Goal: Feedback & Contribution: Leave review/rating

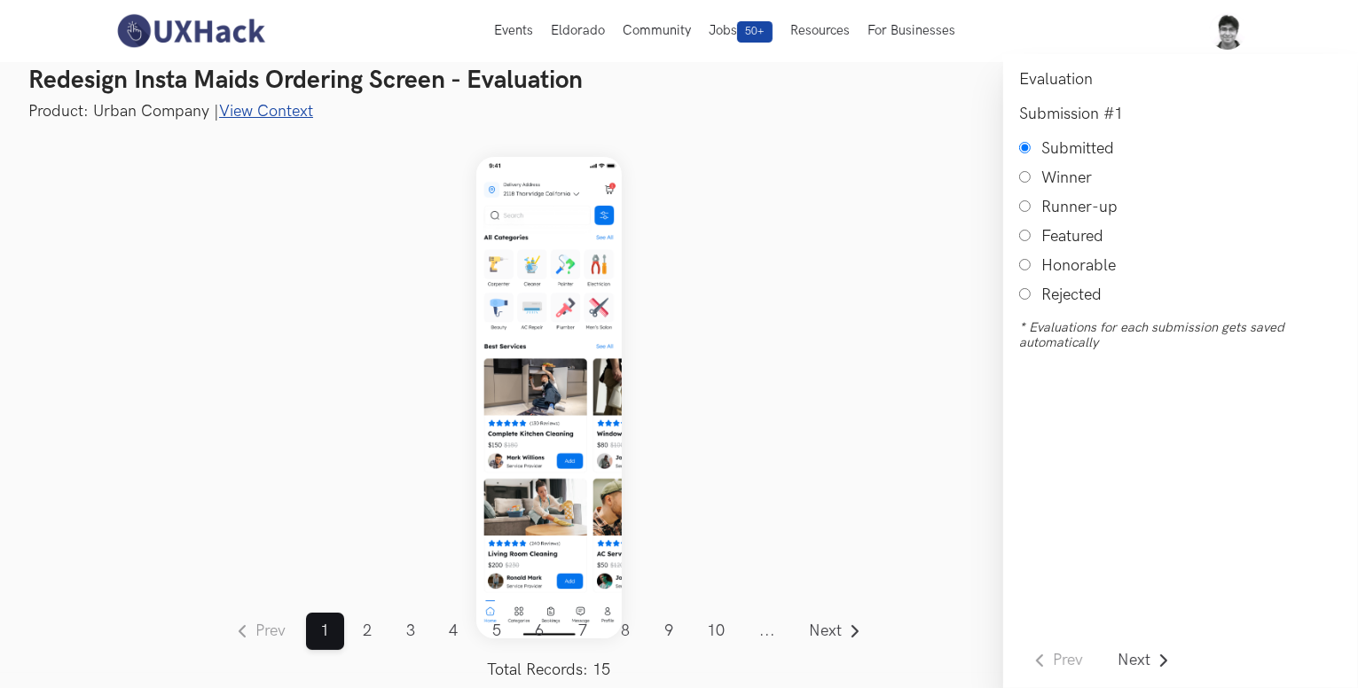
scroll to position [12, 0]
click at [1021, 299] on input "Rejected" at bounding box center [1025, 294] width 12 height 12
radio input "true"
click at [253, 107] on link "View Context" at bounding box center [266, 112] width 94 height 19
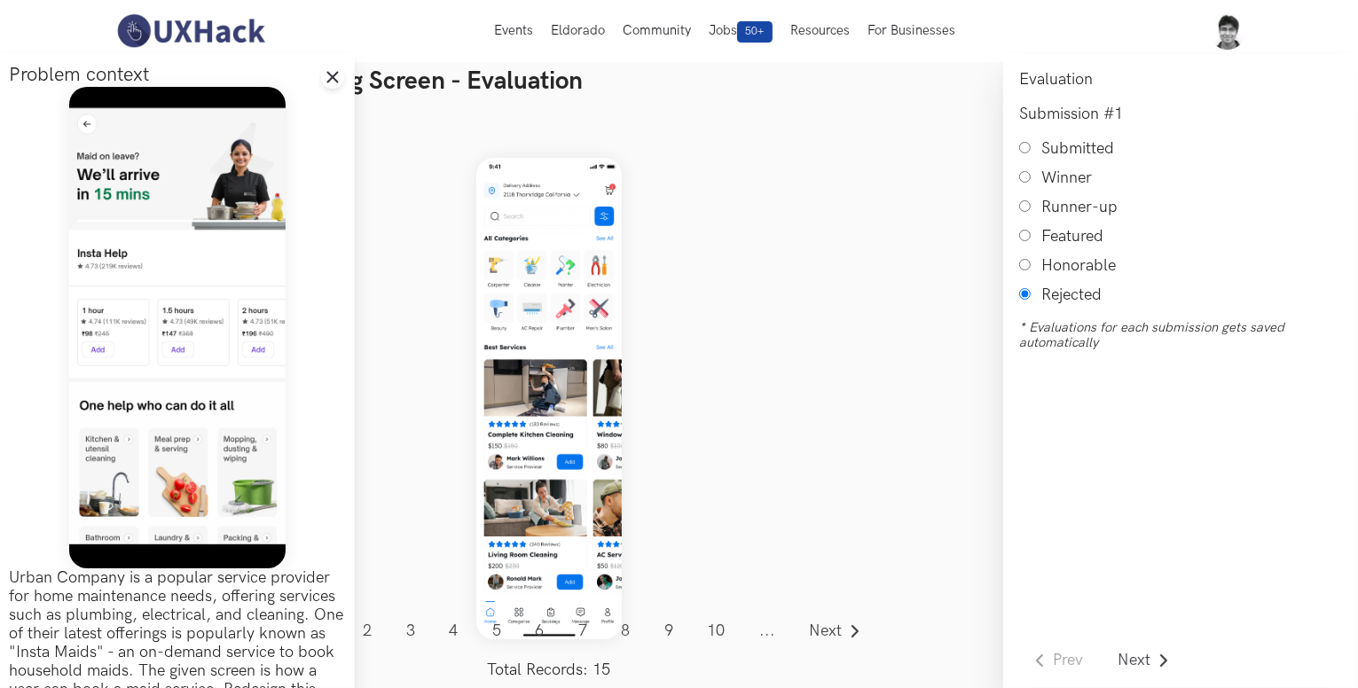
click at [409, 348] on div "Prev ... 1 2 3 4 5 6 7 8 9 10 11 12 13 14 15 ... Next Total Records: 15" at bounding box center [549, 398] width 908 height 551
click at [411, 352] on div "Prev ... 1 2 3 4 5 6 7 8 9 10 11 12 13 14 15 ... Next Total Records: 15" at bounding box center [549, 398] width 908 height 551
click at [325, 75] on icon "Close drawer panel" at bounding box center [332, 77] width 14 height 14
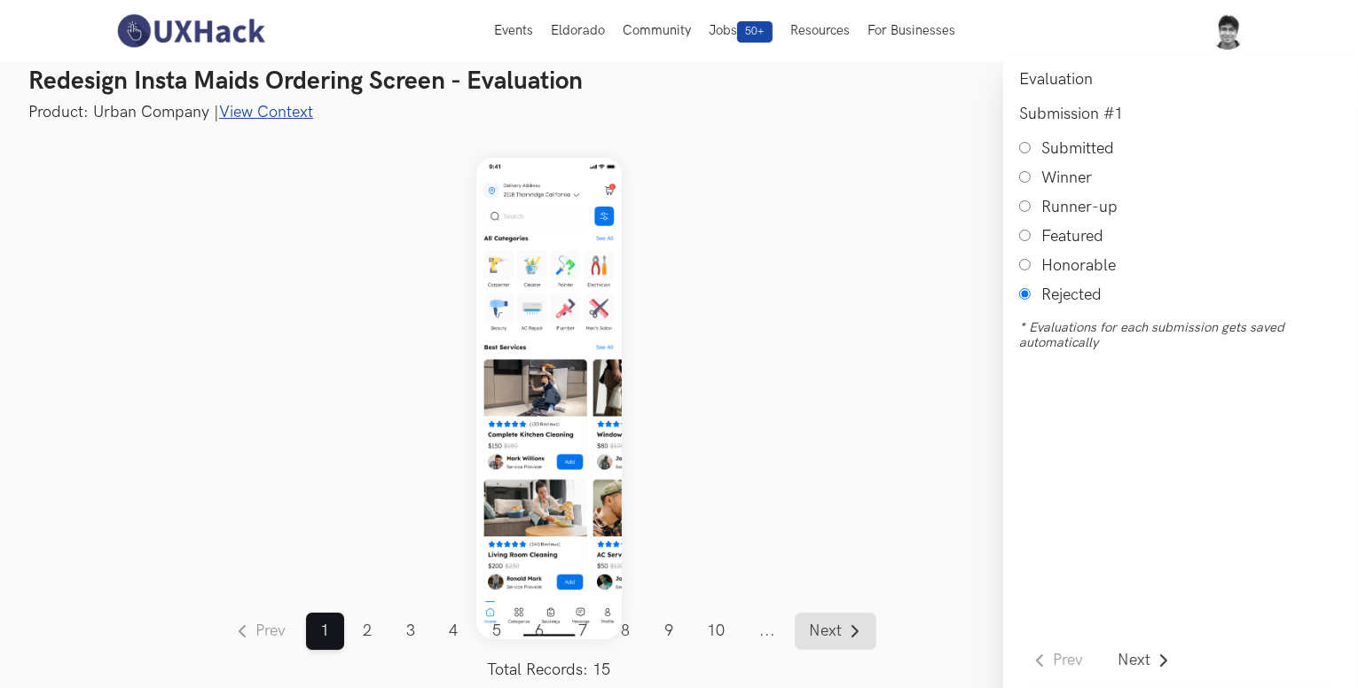
click at [816, 627] on span "Next" at bounding box center [826, 631] width 33 height 16
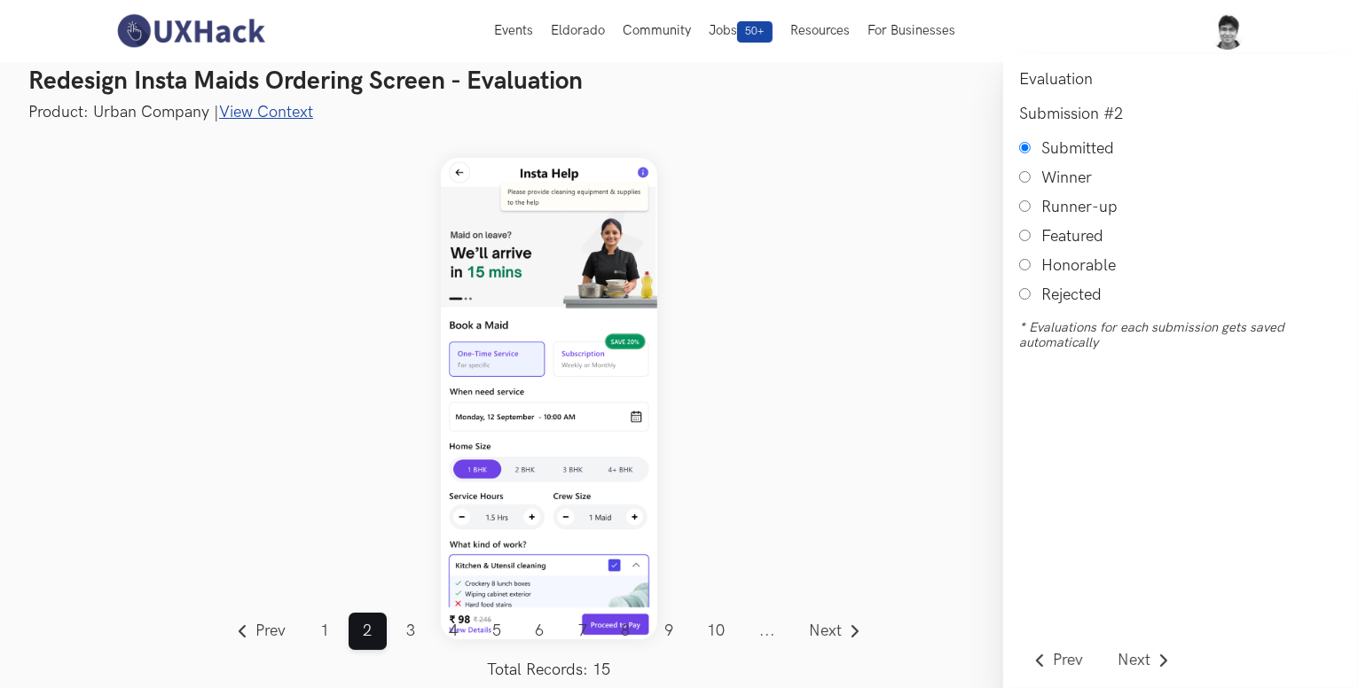
scroll to position [12, 0]
click at [834, 620] on link "Next" at bounding box center [836, 631] width 82 height 37
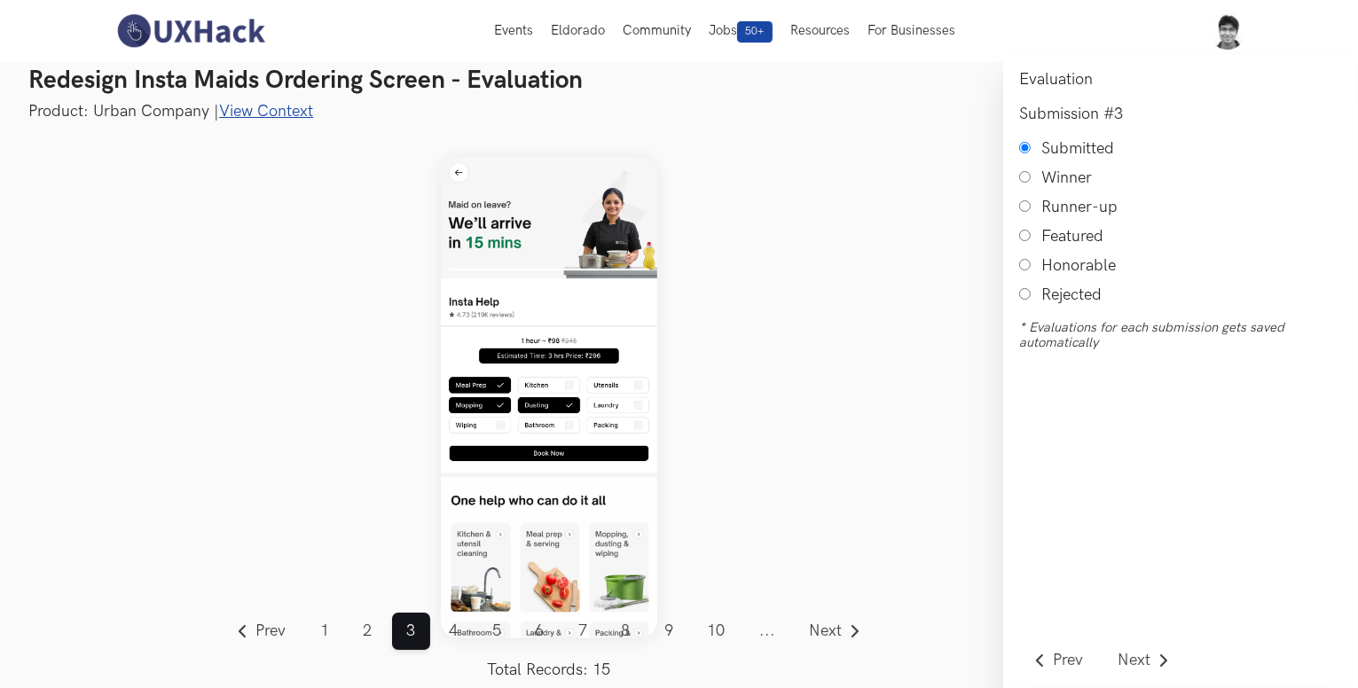
click at [550, 372] on img at bounding box center [549, 398] width 216 height 482
click at [260, 115] on link "View Context" at bounding box center [266, 111] width 94 height 19
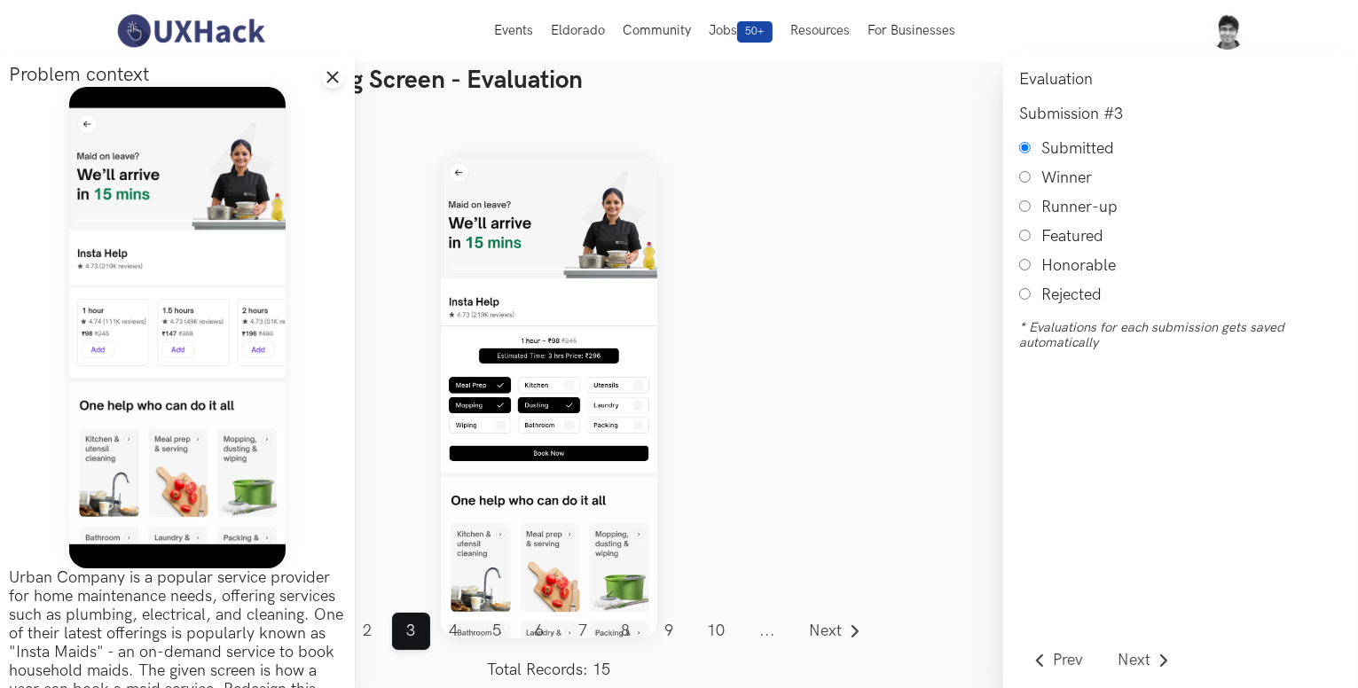
click at [1029, 263] on input "Honorable" at bounding box center [1025, 265] width 12 height 12
radio input "true"
click at [834, 623] on span "Next" at bounding box center [826, 631] width 33 height 16
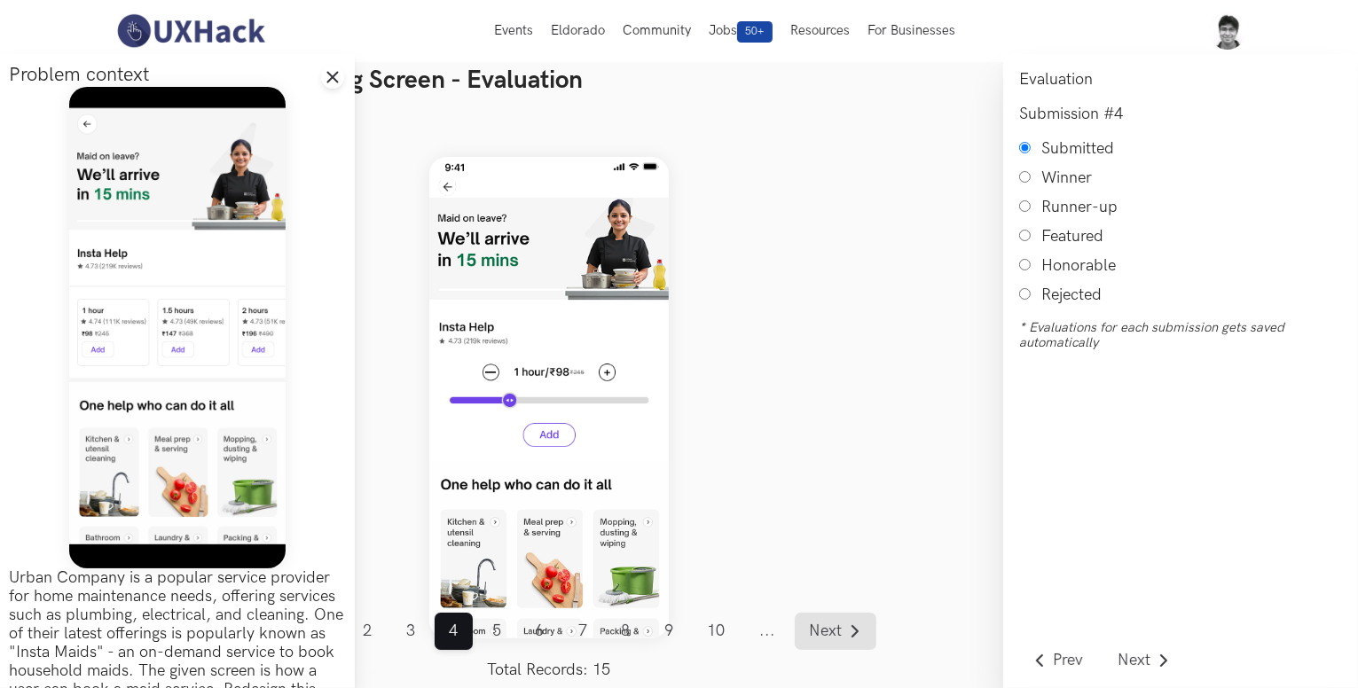
click at [856, 640] on link "Next" at bounding box center [836, 631] width 82 height 37
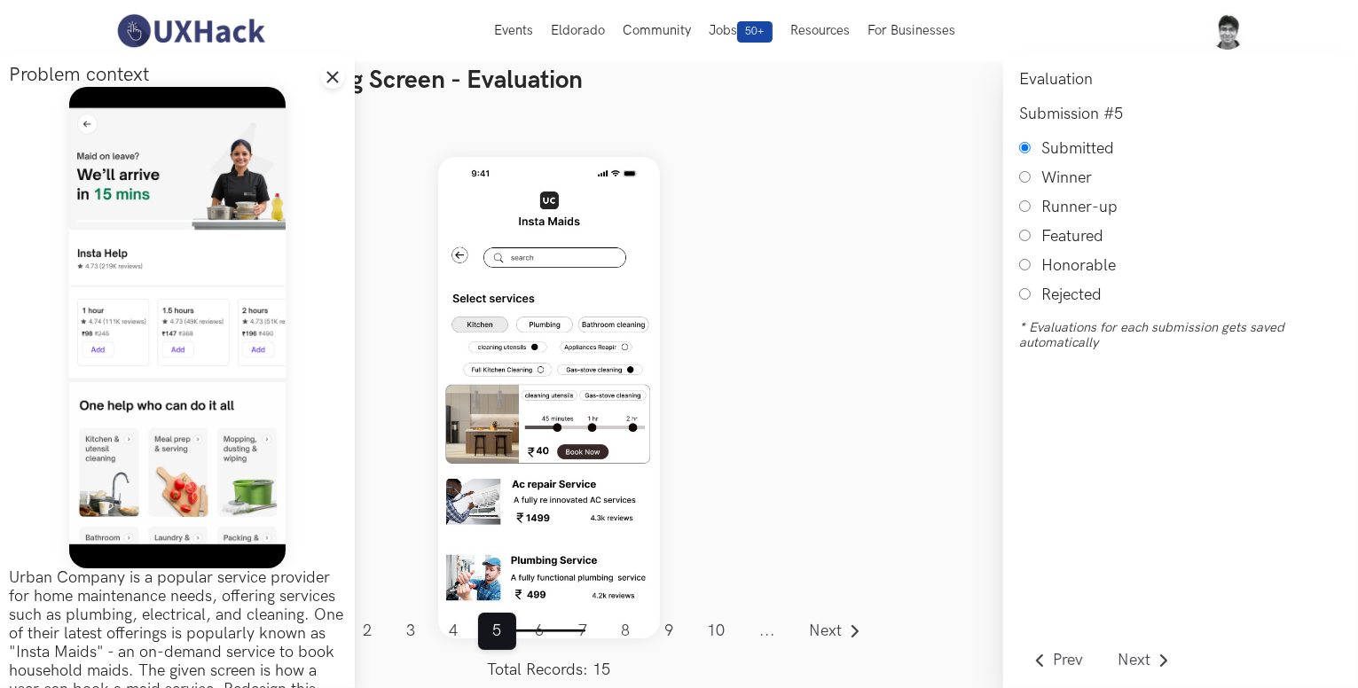
click at [1028, 265] on input "Honorable" at bounding box center [1025, 265] width 12 height 12
radio input "true"
click at [829, 628] on span "Next" at bounding box center [826, 631] width 33 height 16
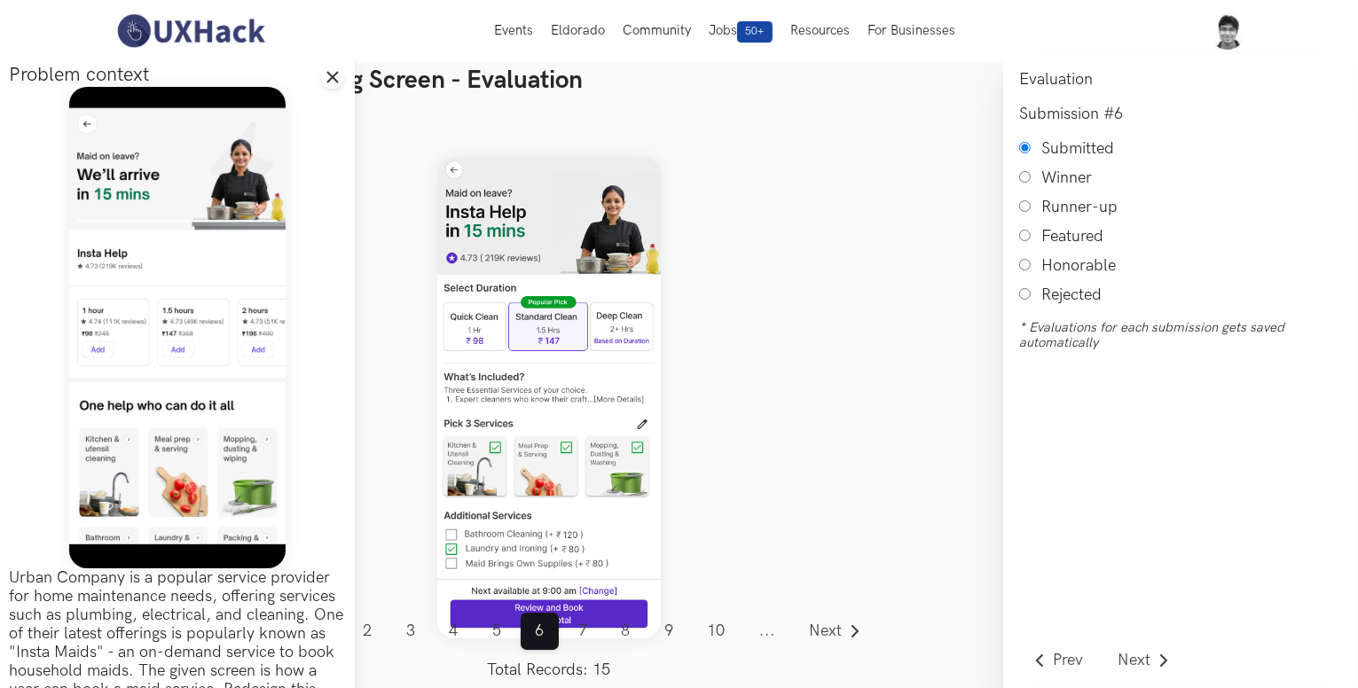
click at [1027, 267] on input "Honorable" at bounding box center [1025, 265] width 12 height 12
radio input "true"
click at [839, 623] on span "Next" at bounding box center [826, 631] width 33 height 16
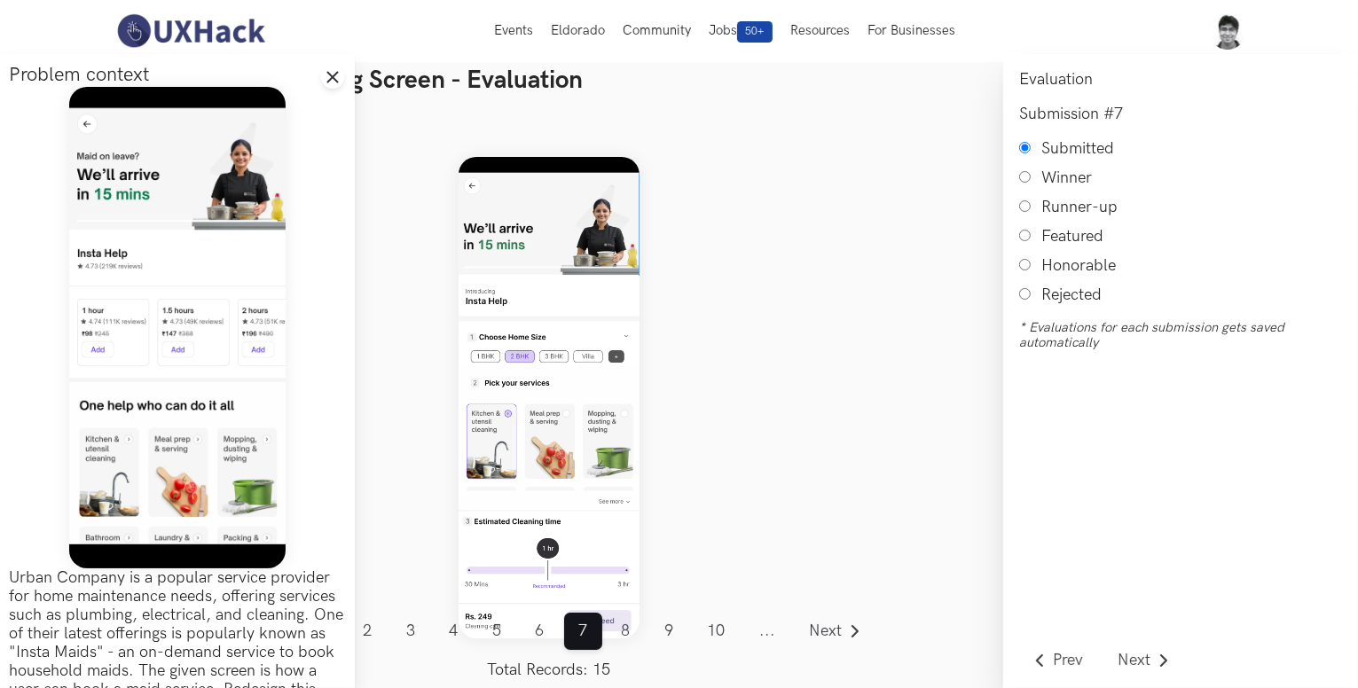
click at [1026, 270] on input "Honorable" at bounding box center [1025, 265] width 12 height 12
radio input "true"
click at [840, 632] on span "Next" at bounding box center [826, 631] width 33 height 16
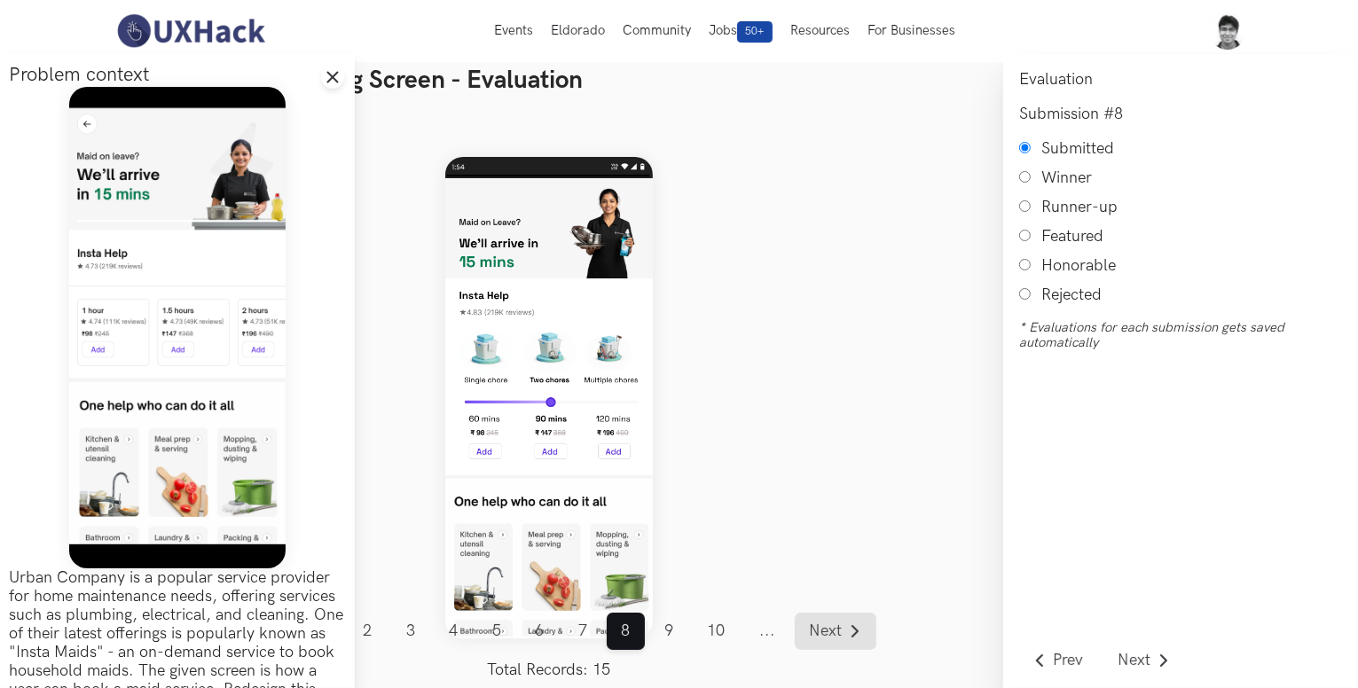
click at [840, 632] on span "Next" at bounding box center [826, 631] width 33 height 16
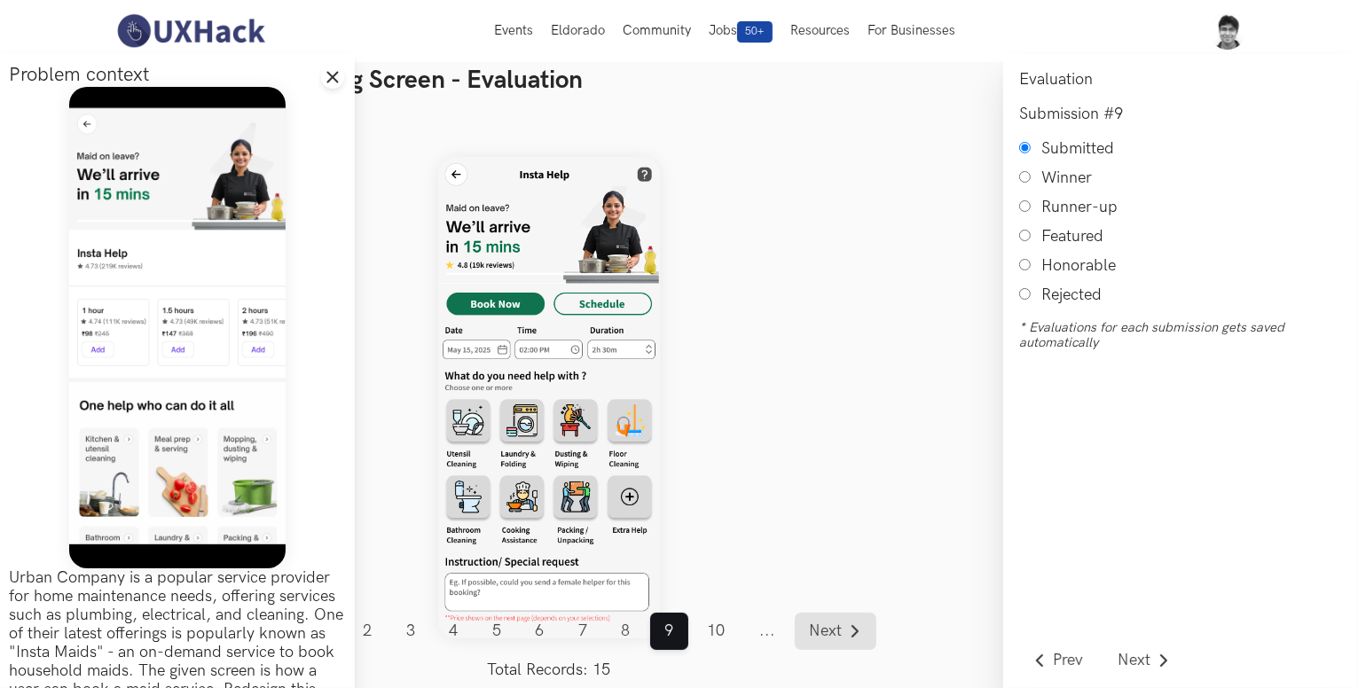
click at [840, 632] on span "Next" at bounding box center [826, 631] width 33 height 16
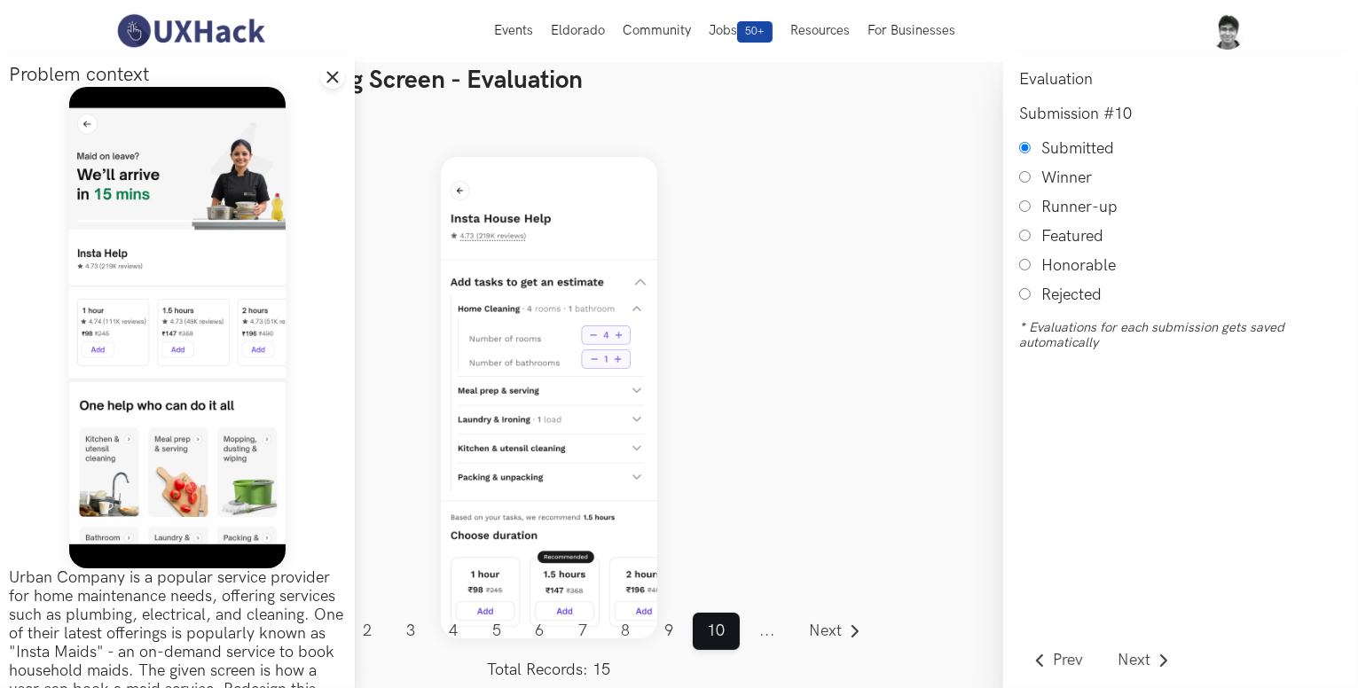
click at [1025, 270] on input "Honorable" at bounding box center [1025, 265] width 12 height 12
radio input "true"
click at [775, 633] on span "..." at bounding box center [767, 631] width 45 height 37
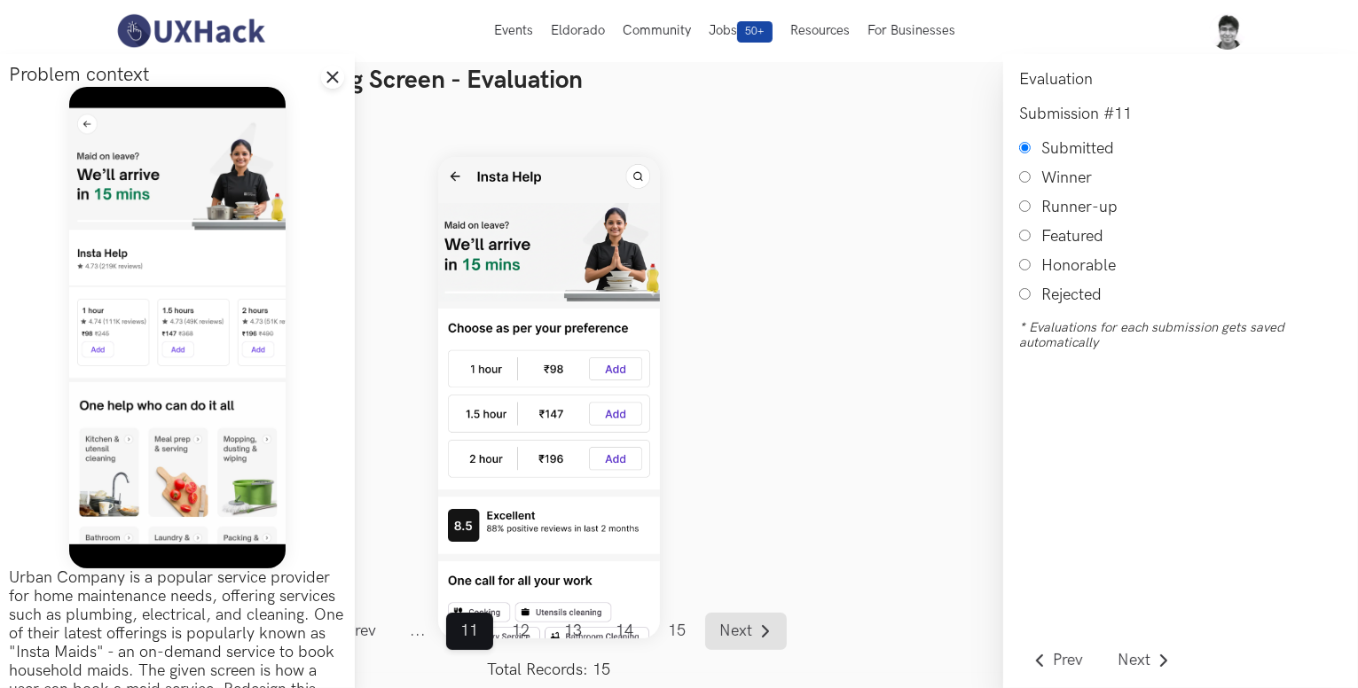
click at [742, 625] on span "Next" at bounding box center [735, 631] width 33 height 16
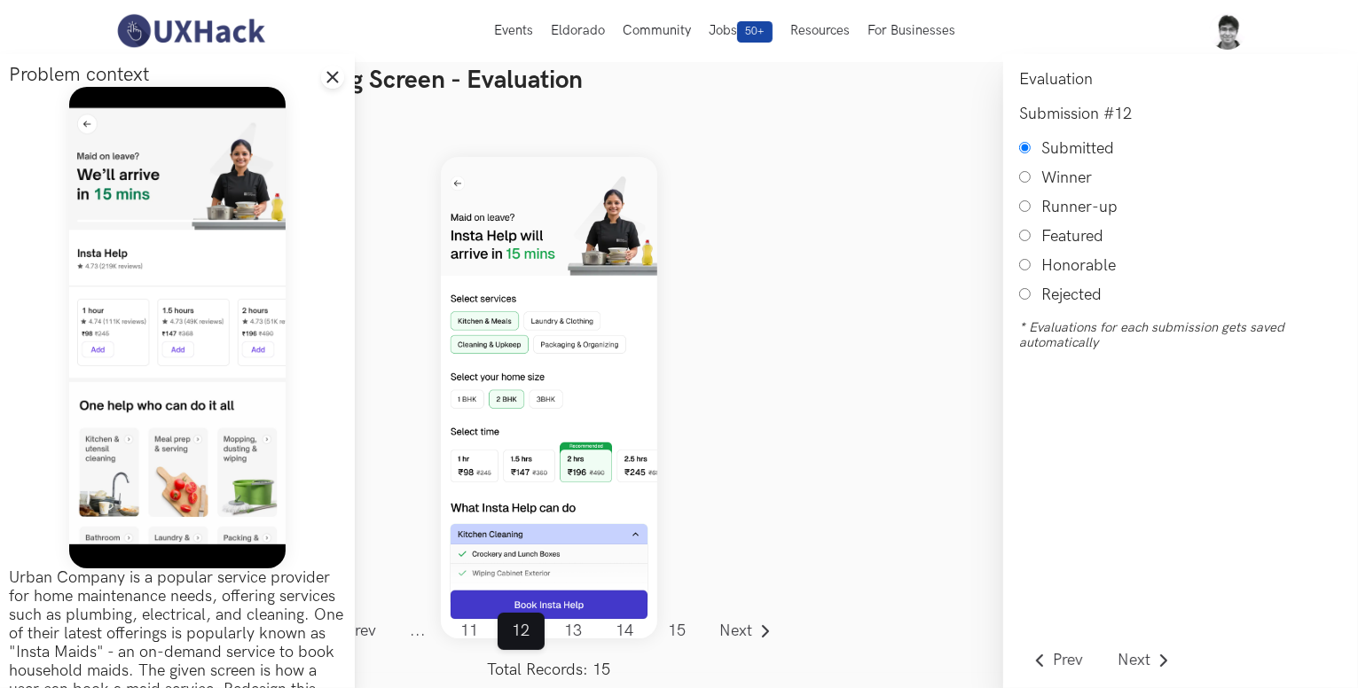
click at [1022, 270] on input "Honorable" at bounding box center [1025, 265] width 12 height 12
radio input "true"
click at [747, 631] on span "Next" at bounding box center [735, 631] width 33 height 16
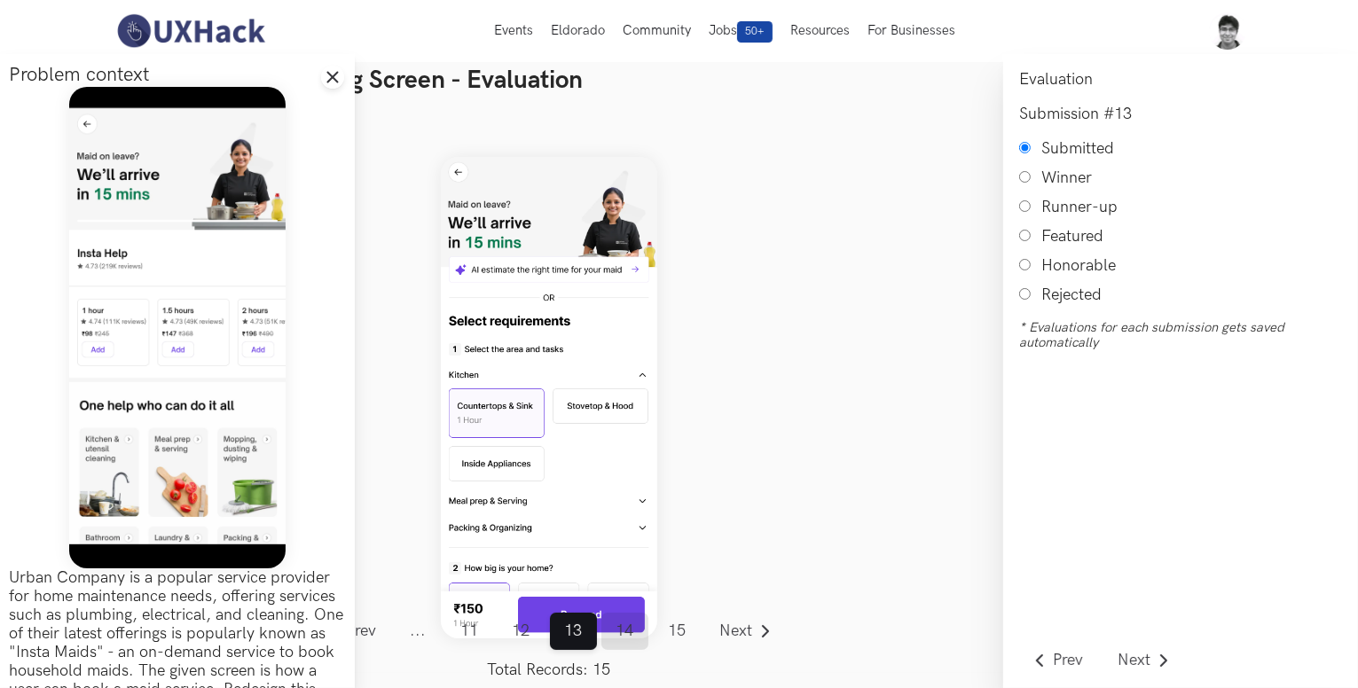
click at [628, 637] on link "14" at bounding box center [624, 631] width 47 height 37
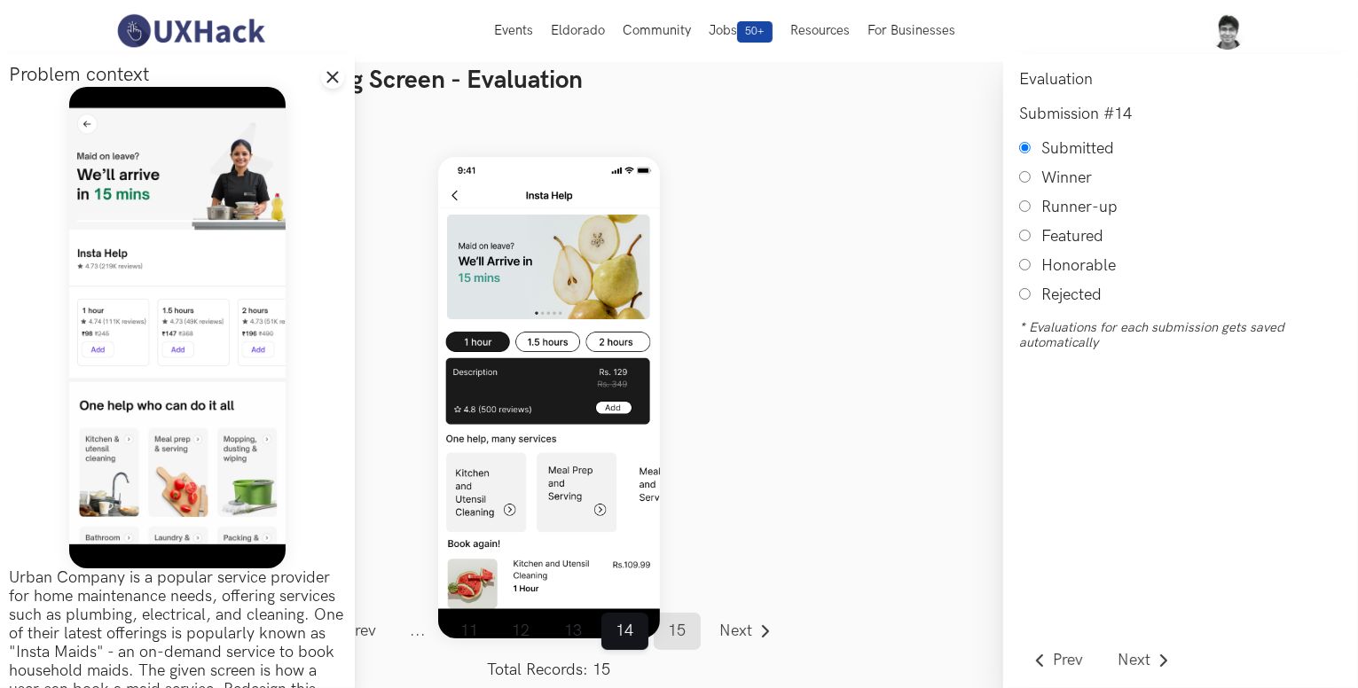
click at [674, 627] on link "15" at bounding box center [677, 631] width 47 height 37
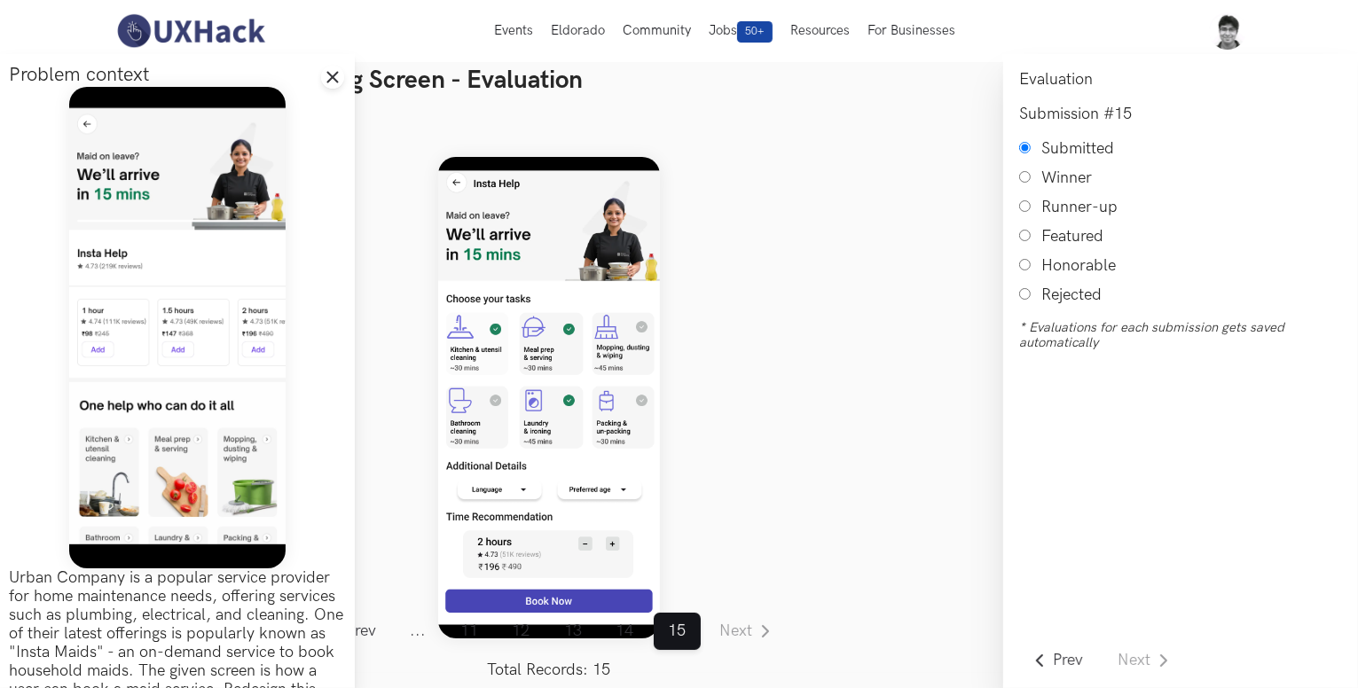
click at [1030, 269] on li "Honorable" at bounding box center [1180, 265] width 323 height 19
click at [1024, 269] on input "Honorable" at bounding box center [1025, 265] width 12 height 12
radio input "true"
click at [326, 80] on icon "Close drawer panel" at bounding box center [332, 77] width 14 height 14
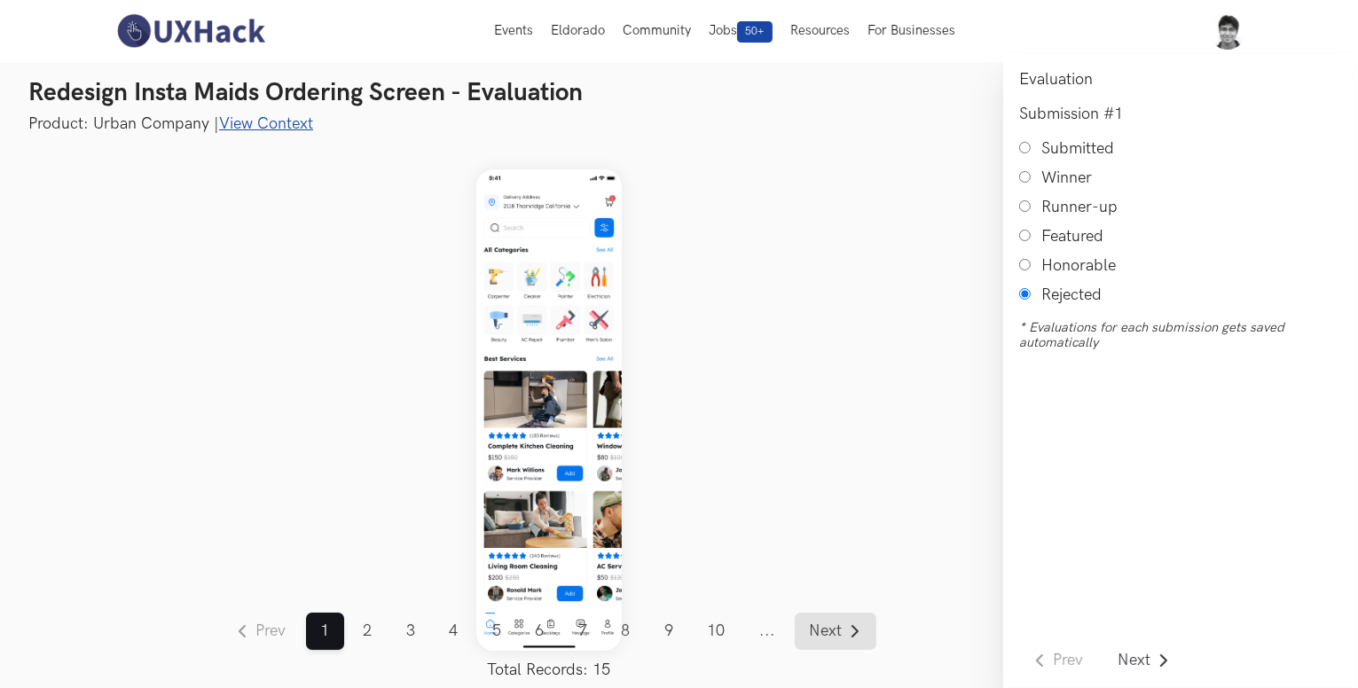
click at [818, 629] on span "Next" at bounding box center [826, 631] width 33 height 16
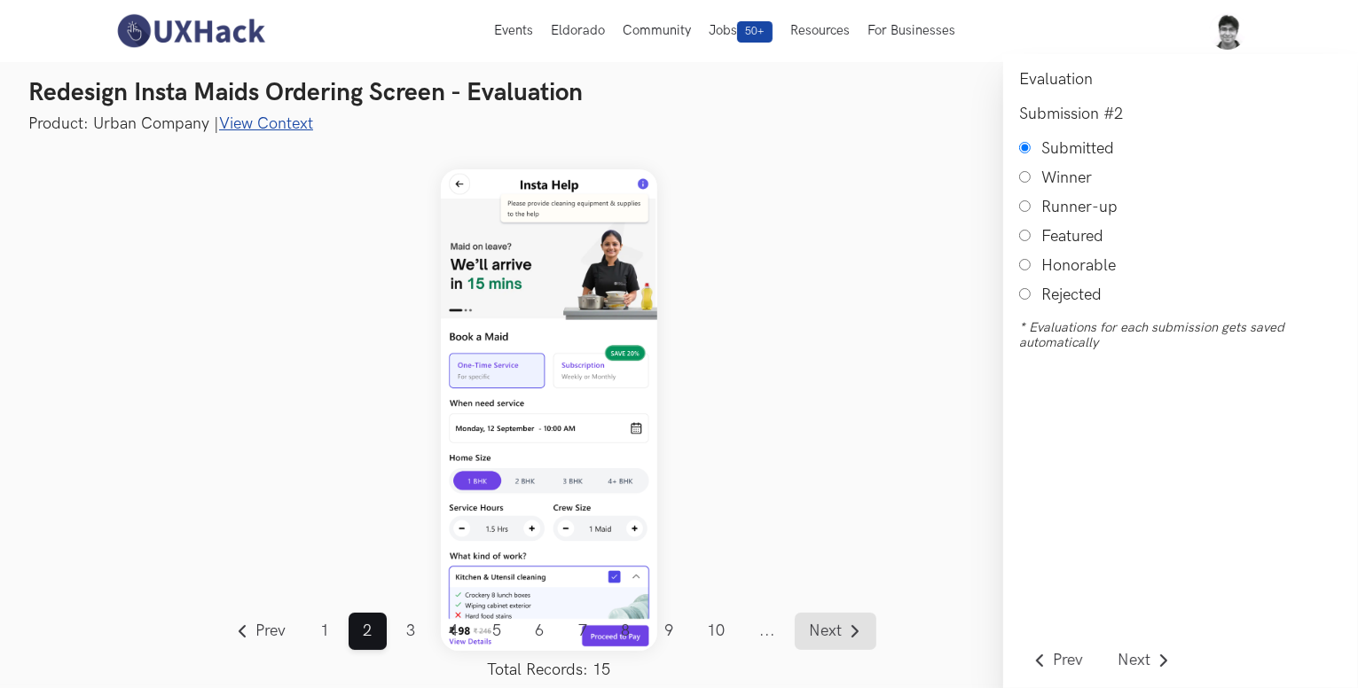
click at [831, 628] on span "Next" at bounding box center [826, 631] width 33 height 16
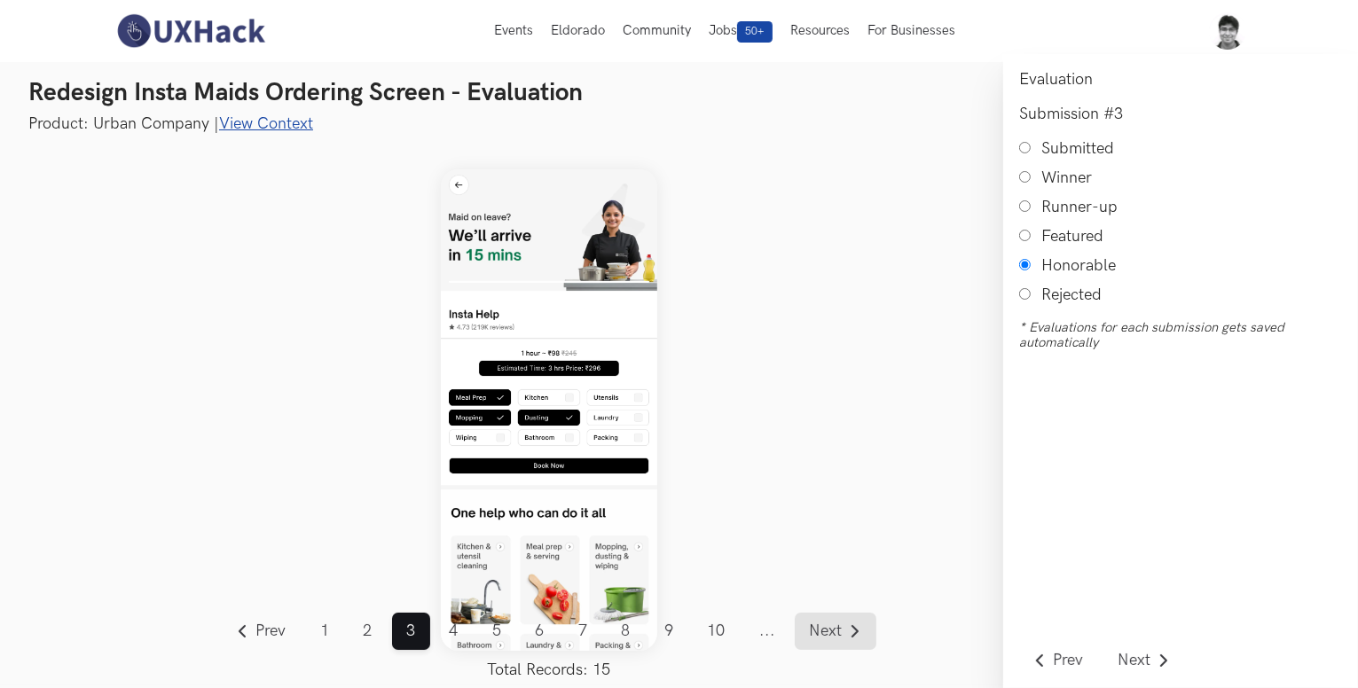
click at [831, 628] on span "Next" at bounding box center [826, 631] width 33 height 16
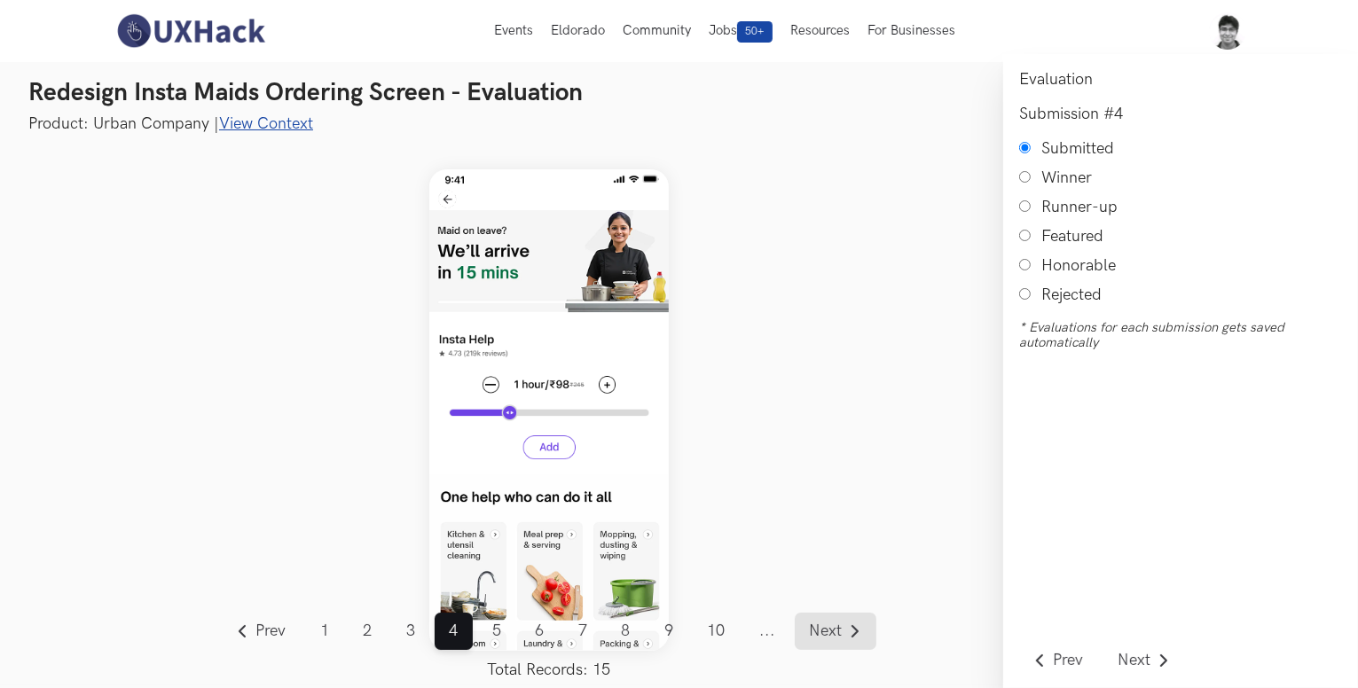
click at [831, 628] on span "Next" at bounding box center [826, 631] width 33 height 16
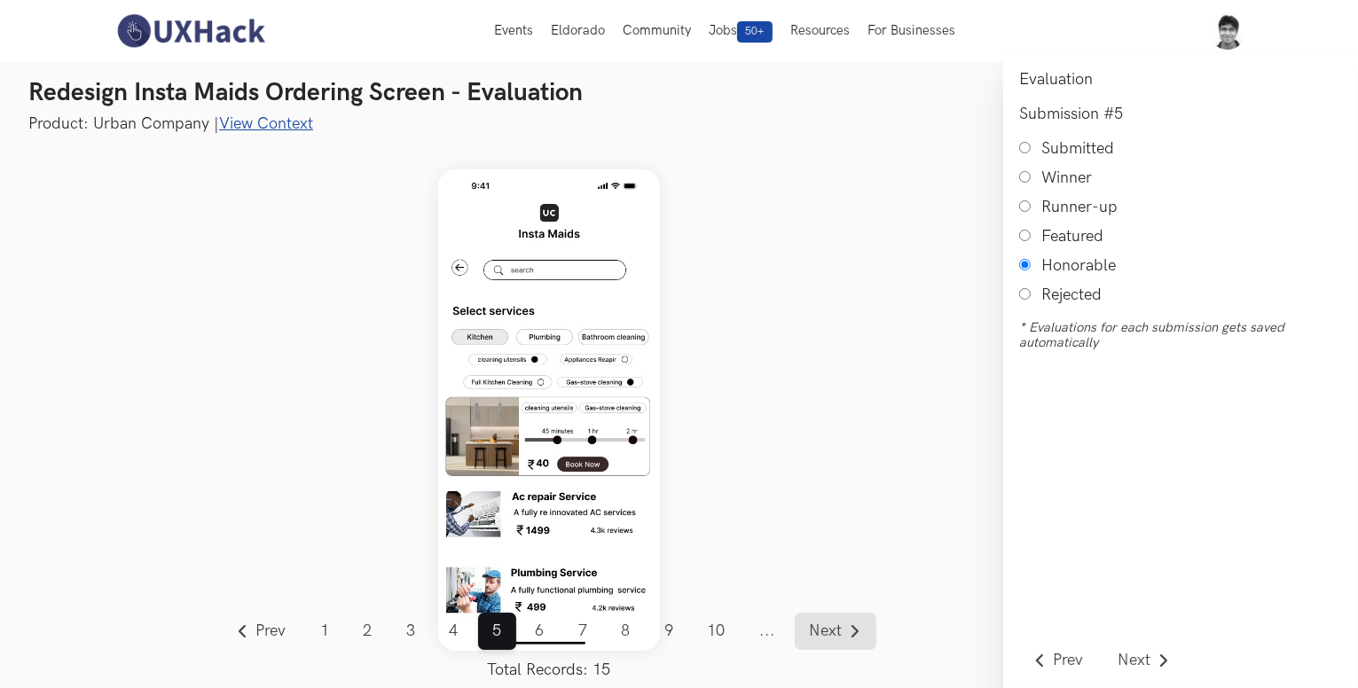
click at [812, 626] on span "Next" at bounding box center [826, 631] width 33 height 16
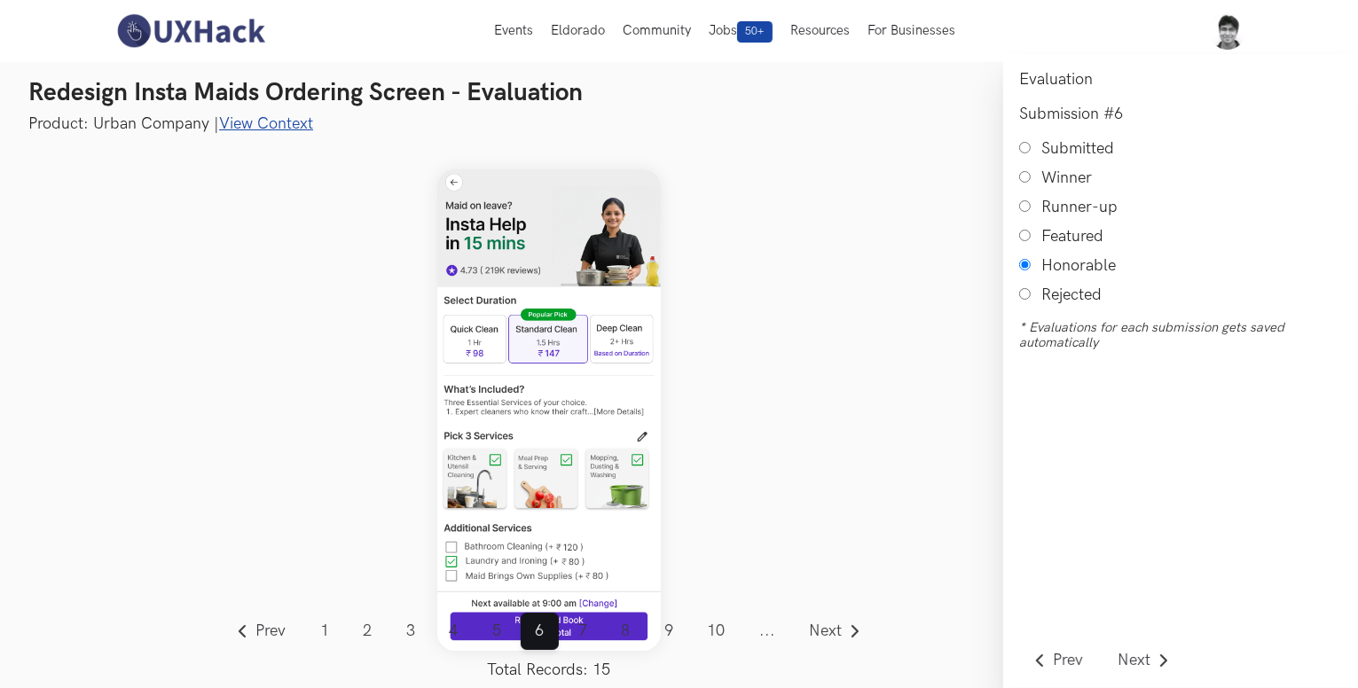
click at [279, 121] on link "View Context" at bounding box center [266, 123] width 94 height 19
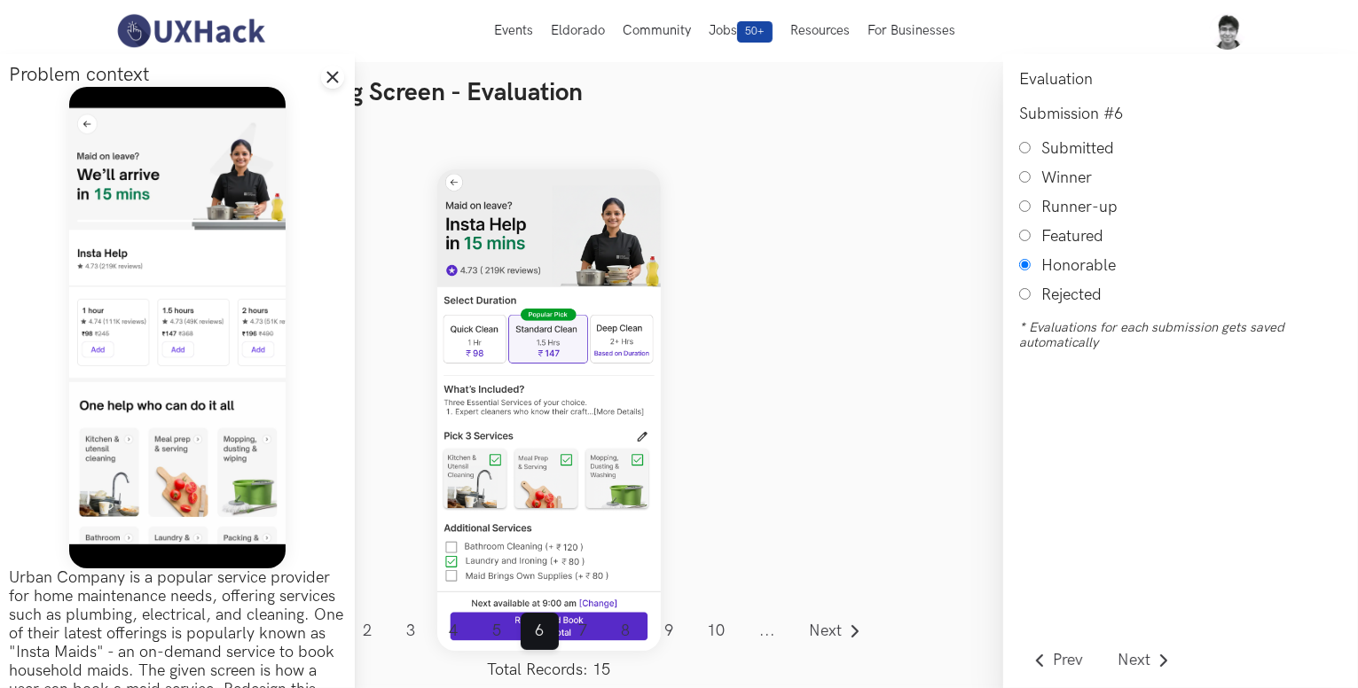
click at [391, 270] on div "Prev ... 1 2 3 4 5 6 7 8 9 10 11 12 13 14 15 ... Next Total Records: 15" at bounding box center [549, 410] width 908 height 551
click at [332, 74] on icon "Close drawer panel" at bounding box center [332, 77] width 14 height 14
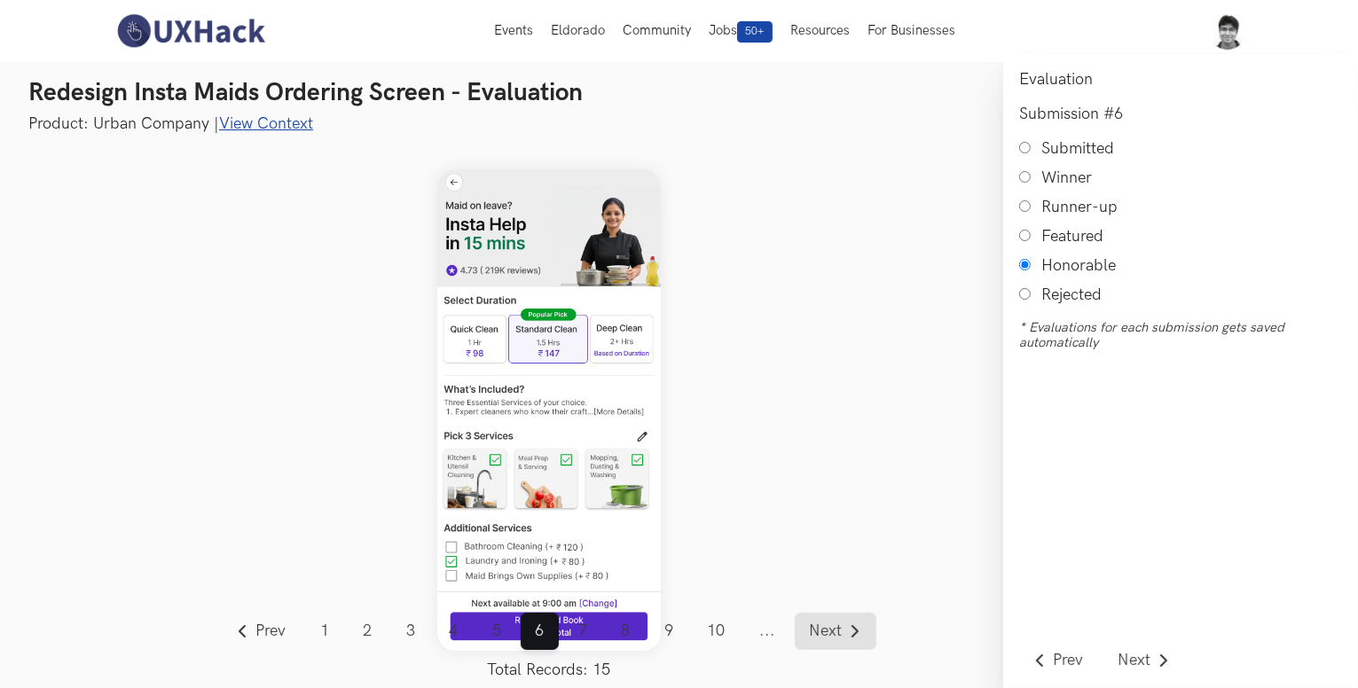
click at [818, 631] on span "Next" at bounding box center [826, 631] width 33 height 16
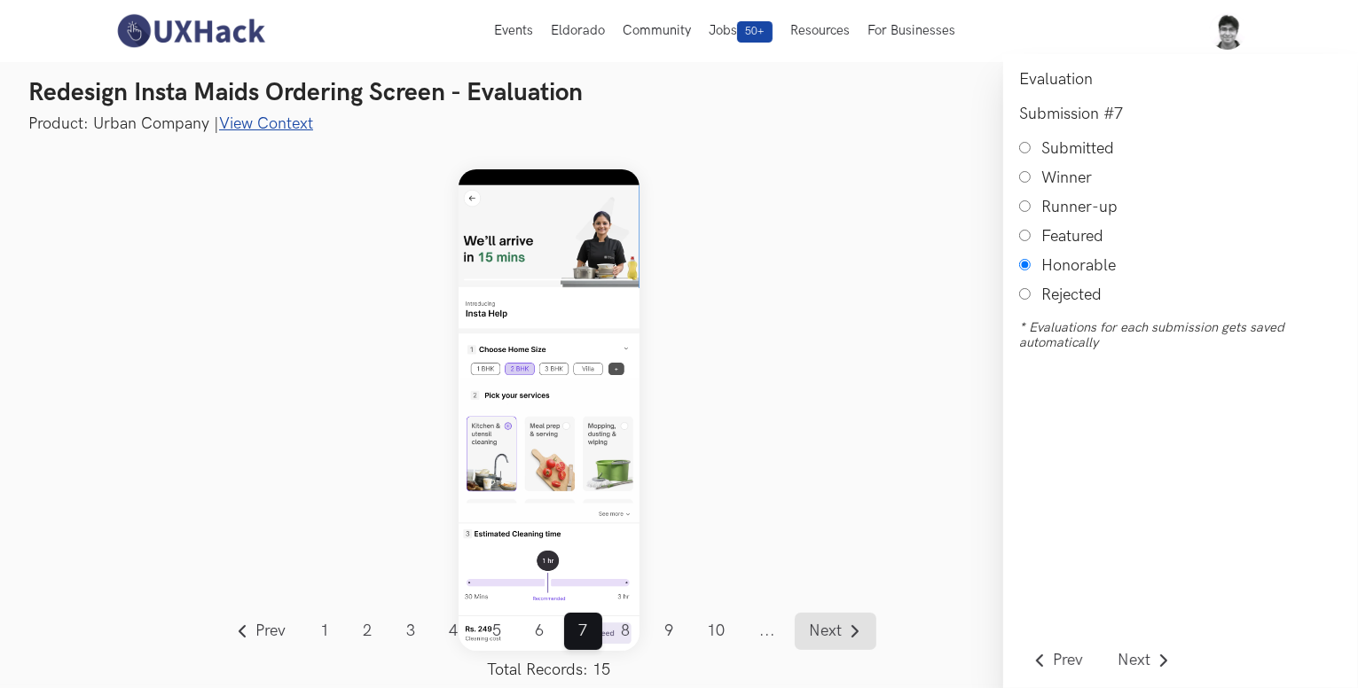
click at [818, 631] on span "Next" at bounding box center [826, 631] width 33 height 16
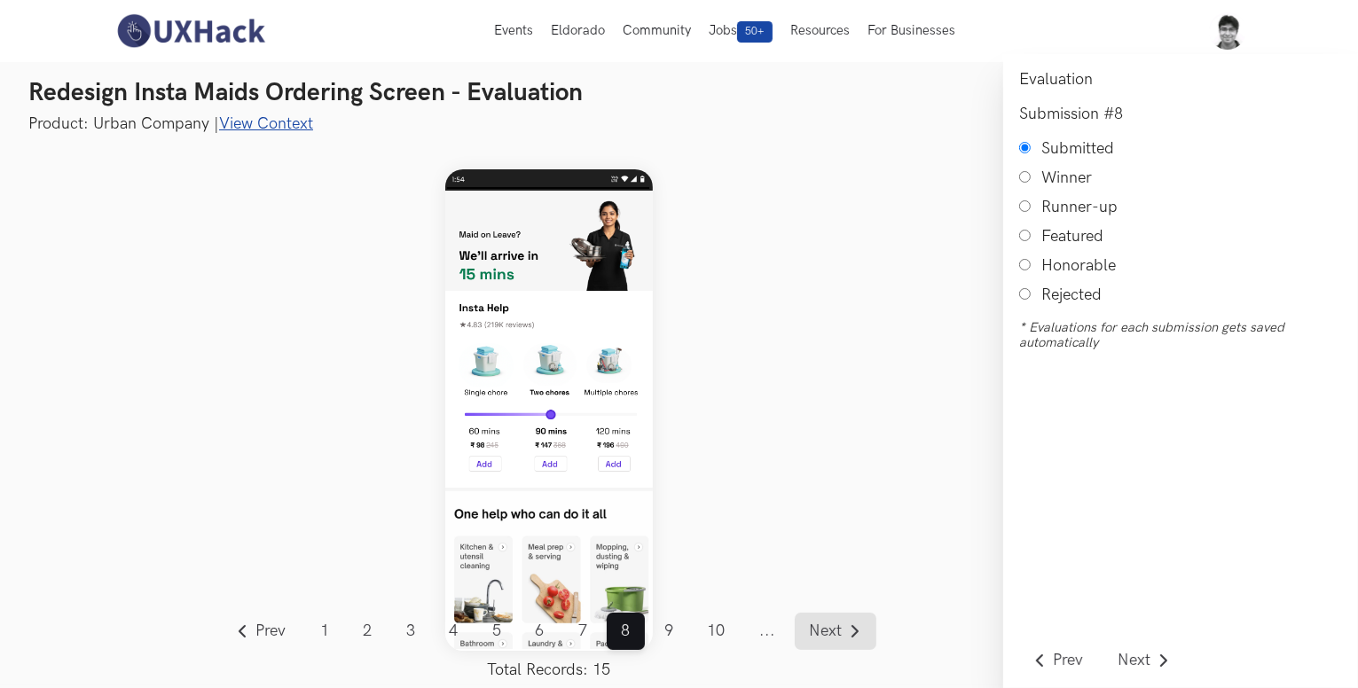
click at [818, 631] on span "Next" at bounding box center [826, 631] width 33 height 16
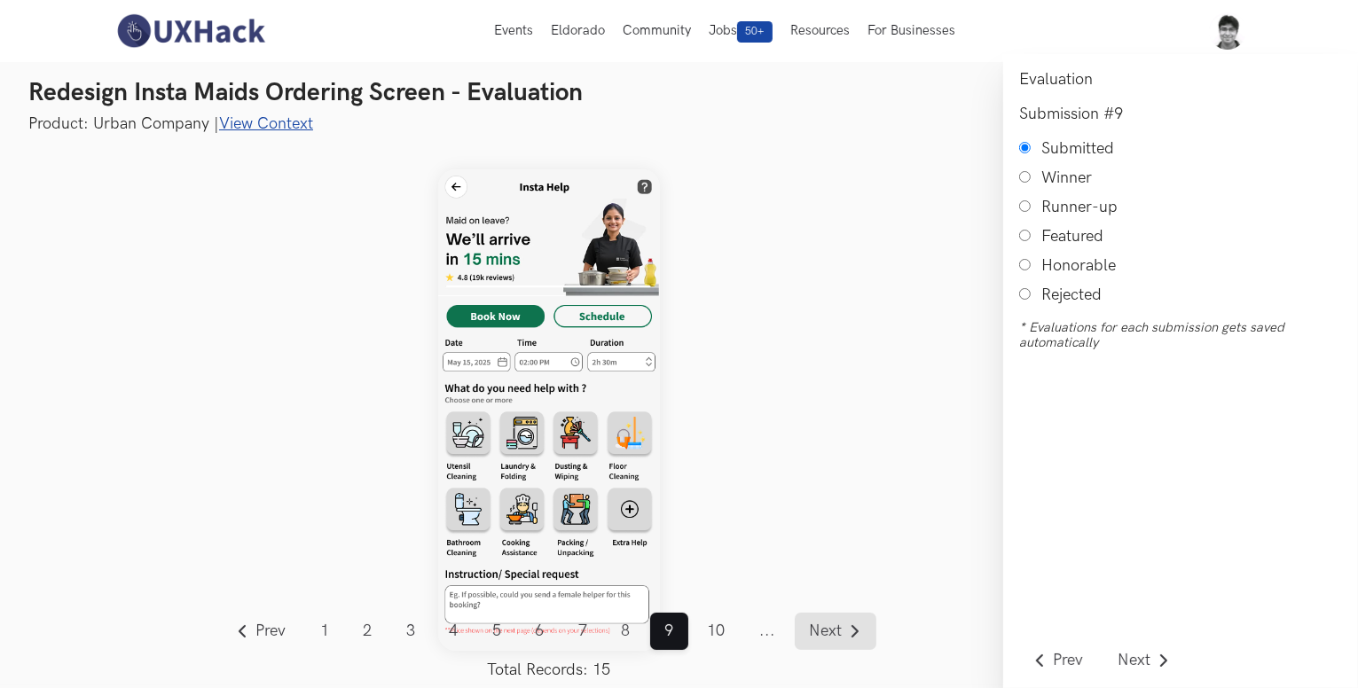
click at [818, 631] on span "Next" at bounding box center [826, 631] width 33 height 16
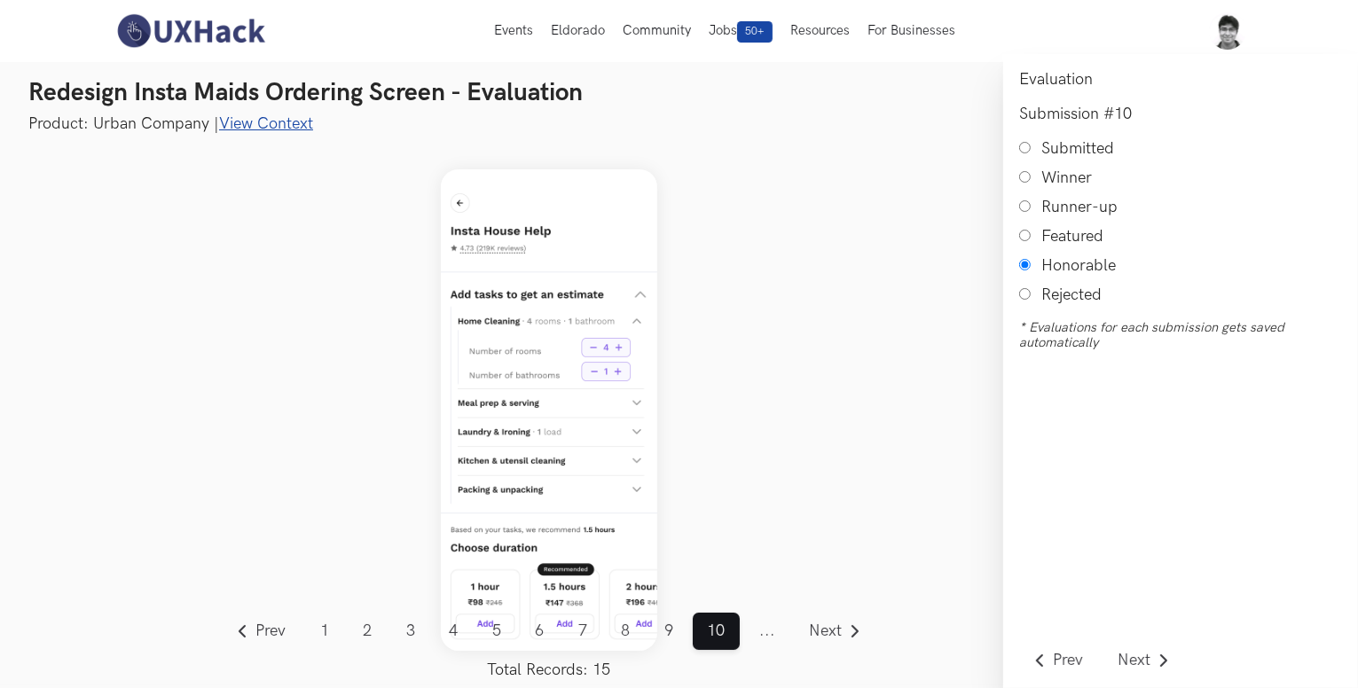
click at [763, 632] on span "..." at bounding box center [767, 631] width 45 height 37
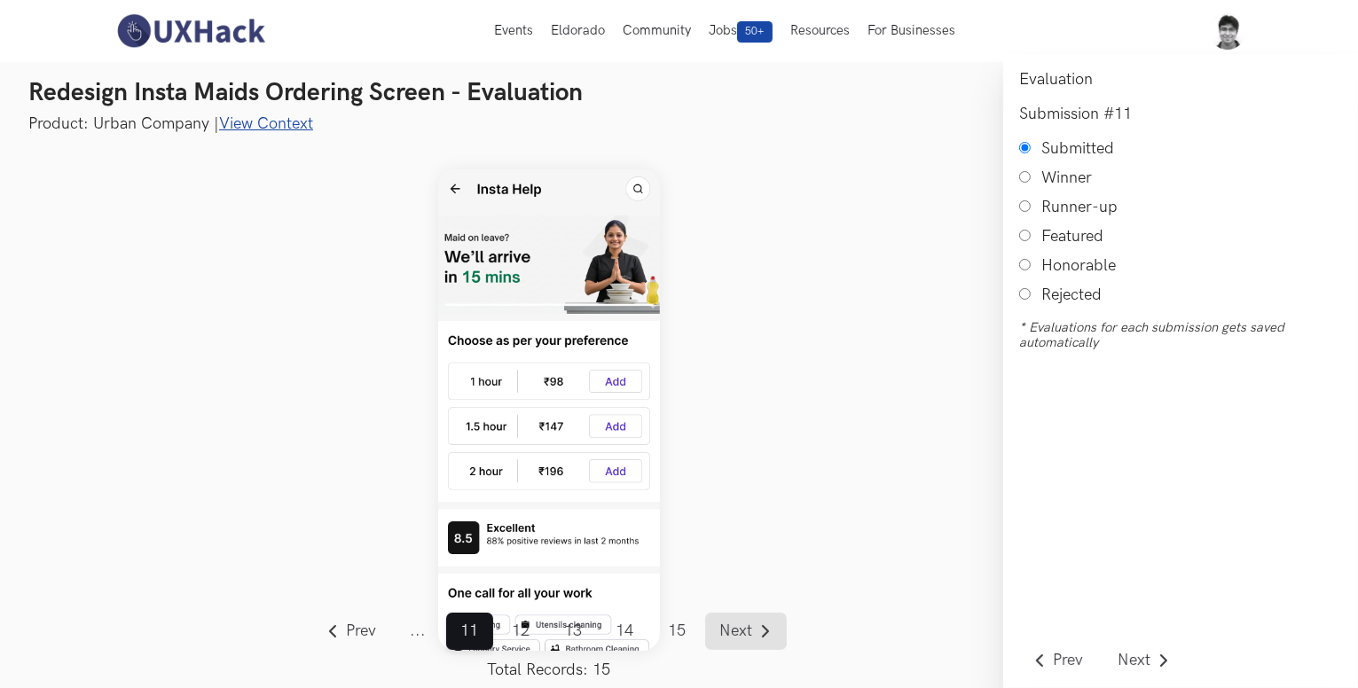
click at [732, 629] on span "Next" at bounding box center [735, 631] width 33 height 16
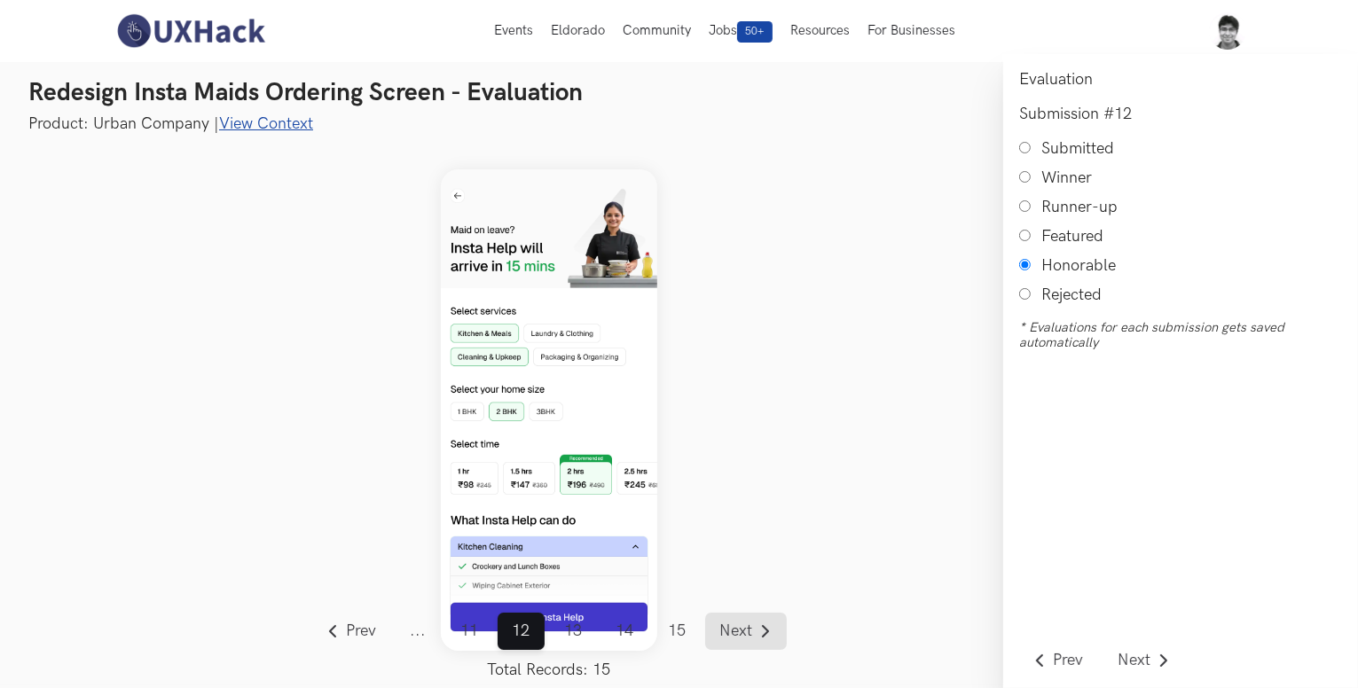
click at [732, 629] on span "Next" at bounding box center [735, 631] width 33 height 16
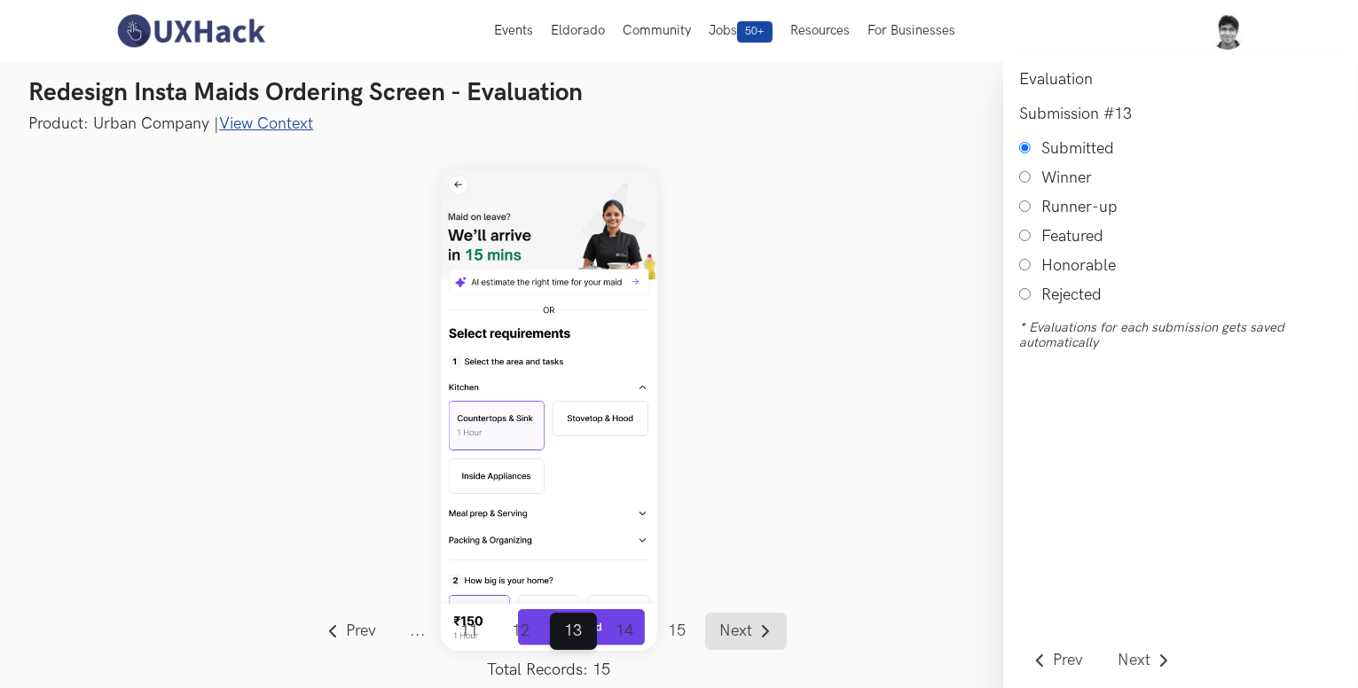
click at [732, 629] on span "Next" at bounding box center [735, 631] width 33 height 16
